Goal: Task Accomplishment & Management: Complete application form

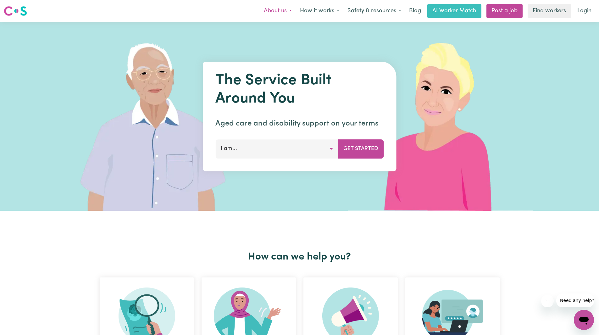
click at [290, 12] on button "About us" at bounding box center [278, 10] width 36 height 13
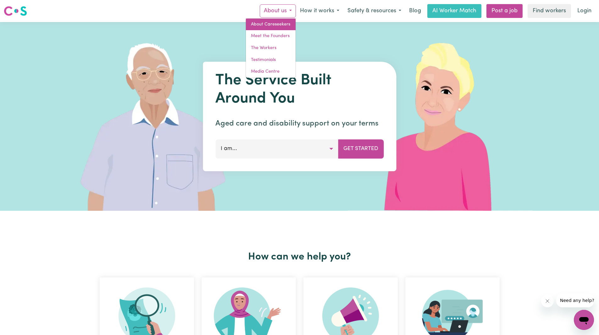
click at [271, 24] on link "About Careseekers" at bounding box center [271, 25] width 50 height 12
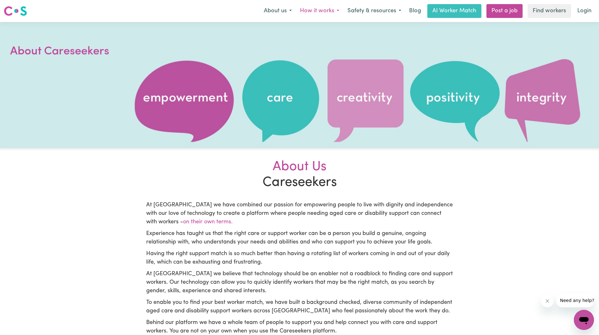
click at [339, 10] on button "How it works" at bounding box center [319, 10] width 47 height 13
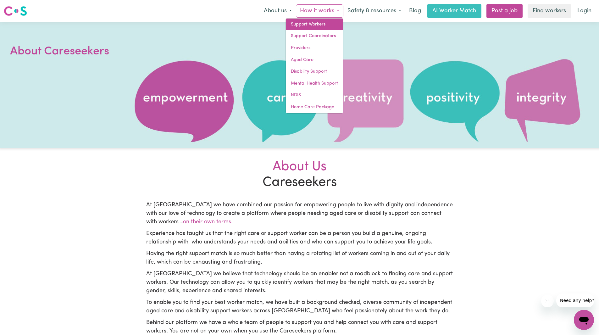
click at [320, 27] on link "Support Workers" at bounding box center [314, 25] width 57 height 12
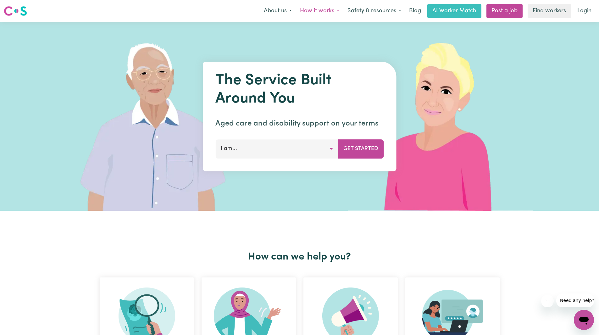
click at [332, 8] on button "How it works" at bounding box center [319, 10] width 47 height 13
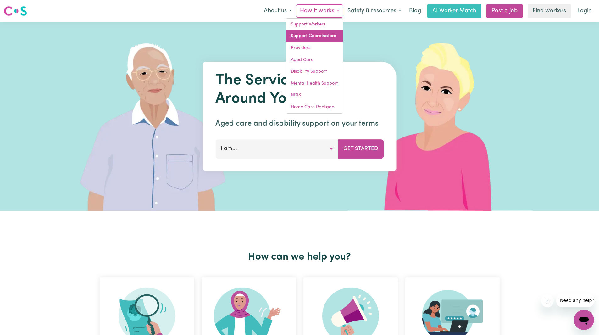
click at [315, 36] on link "Support Coordinators" at bounding box center [314, 36] width 57 height 12
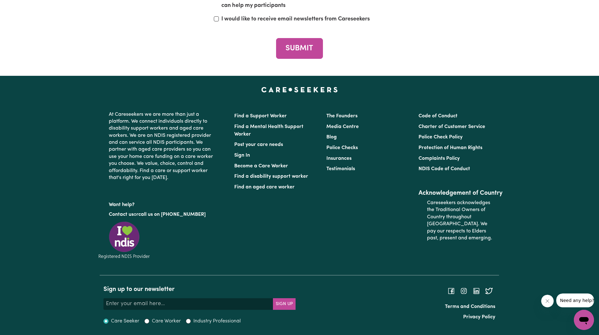
scroll to position [2946, 0]
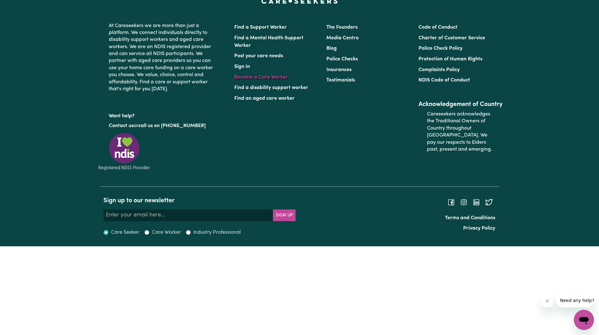
click at [275, 80] on link "Become a Care Worker" at bounding box center [261, 77] width 54 height 5
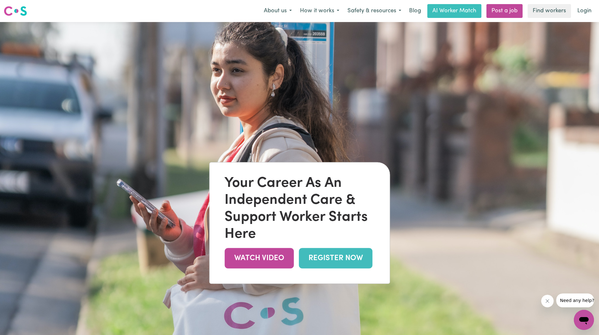
click at [315, 256] on link "REGISTER NOW" at bounding box center [336, 258] width 74 height 20
click at [268, 258] on link "WATCH VIDEO" at bounding box center [259, 258] width 69 height 20
